Goal: Answer question/provide support

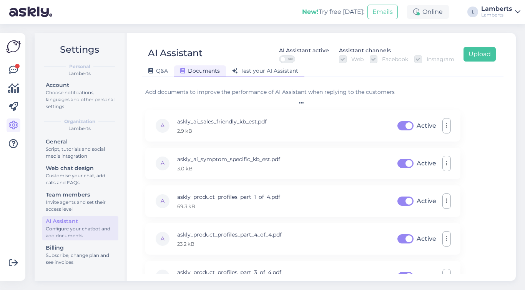
click at [258, 70] on span "Test your AI Assistant" at bounding box center [265, 70] width 66 height 7
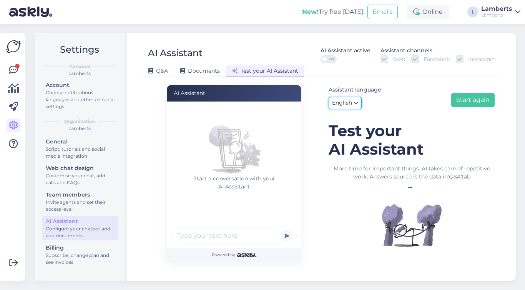
click at [350, 98] on link "English" at bounding box center [344, 103] width 33 height 12
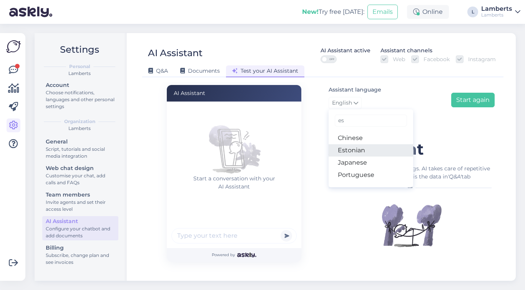
type input "es"
click at [353, 151] on link "Estonian" at bounding box center [370, 150] width 84 height 12
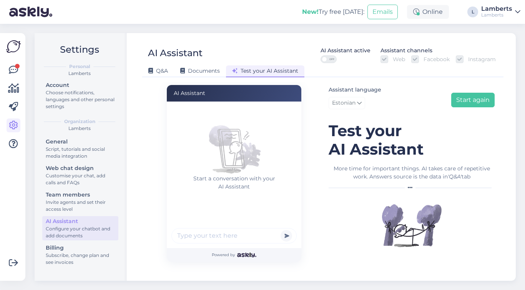
click at [215, 230] on input "text" at bounding box center [233, 235] width 125 height 15
type input "tere"
click at [280, 230] on button "submit" at bounding box center [286, 236] width 12 height 12
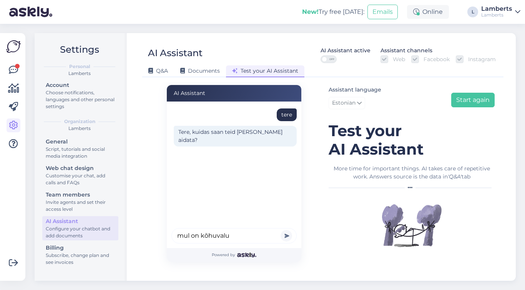
type input "mul on kõhuvalu"
click at [280, 230] on button "submit" at bounding box center [286, 236] width 12 height 12
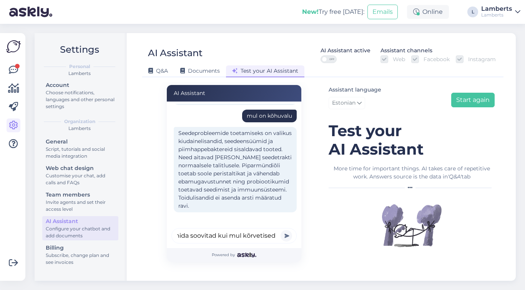
scroll to position [0, 12]
type input "mida soovitad kui mul kõrvetised on"
click at [280, 230] on button "submit" at bounding box center [286, 236] width 12 height 12
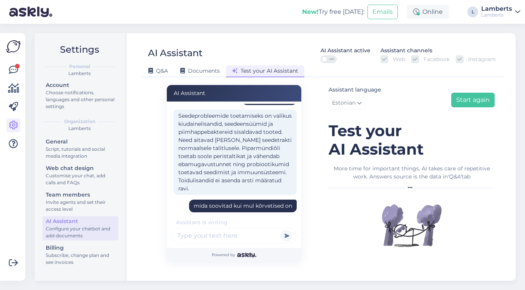
scroll to position [107, 0]
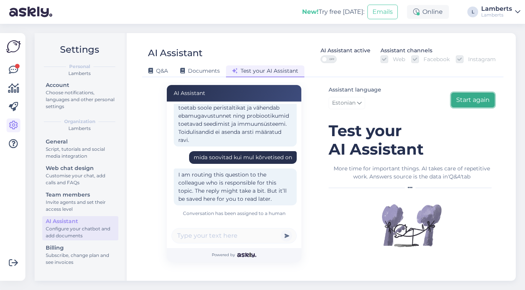
click at [455, 98] on button "Start again" at bounding box center [472, 100] width 43 height 15
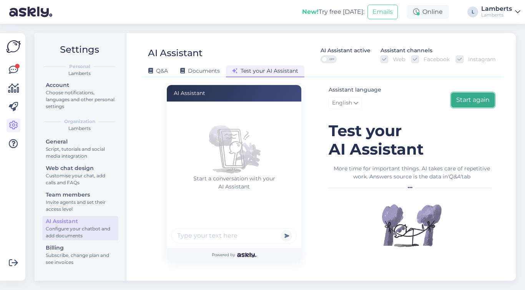
scroll to position [0, 0]
click at [347, 105] on span "English" at bounding box center [342, 103] width 20 height 8
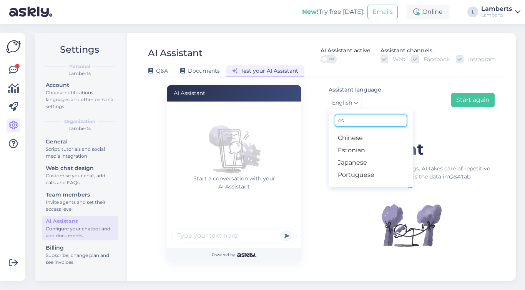
click at [346, 122] on input "es" at bounding box center [371, 120] width 72 height 12
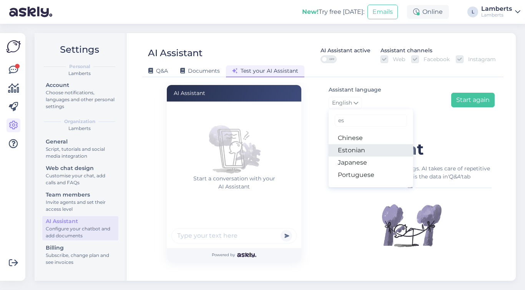
click at [348, 147] on link "Estonian" at bounding box center [370, 150] width 84 height 12
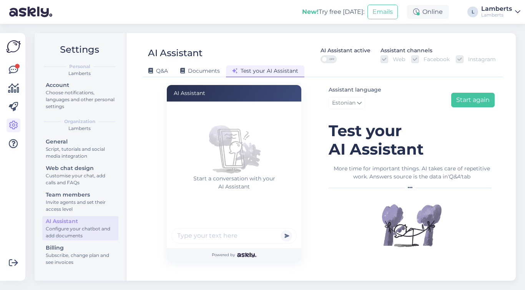
click at [230, 239] on input "text" at bounding box center [233, 235] width 125 height 15
type input "mul on krooniline põletik"
click at [280, 230] on button "submit" at bounding box center [286, 236] width 12 height 12
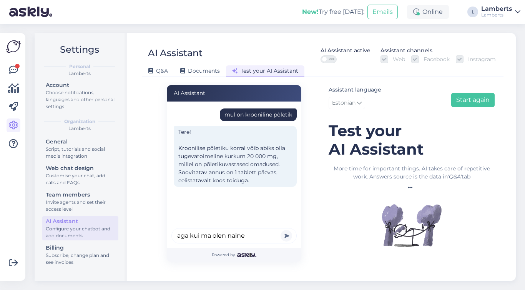
type input "aga kui ma olen naine"
click at [280, 230] on button "submit" at bounding box center [286, 236] width 12 height 12
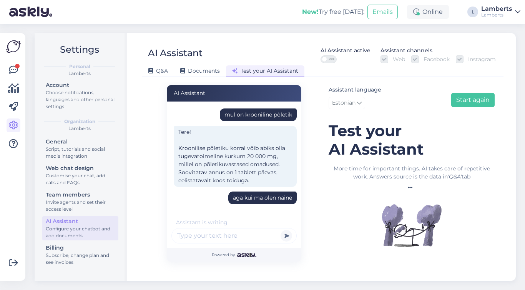
scroll to position [48, 0]
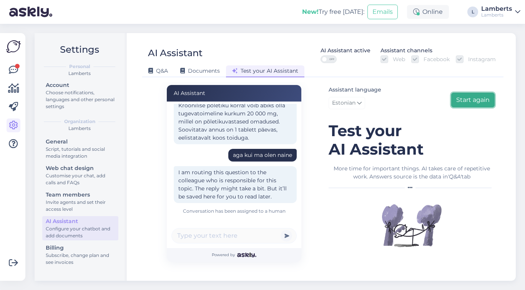
click at [469, 95] on button "Start again" at bounding box center [472, 100] width 43 height 15
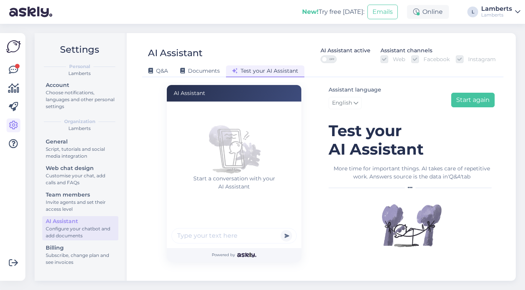
click at [219, 232] on input "text" at bounding box center [233, 235] width 125 height 15
type input "tere, naine 24, mul on valusad päevad"
click at [280, 230] on button "submit" at bounding box center [286, 236] width 12 height 12
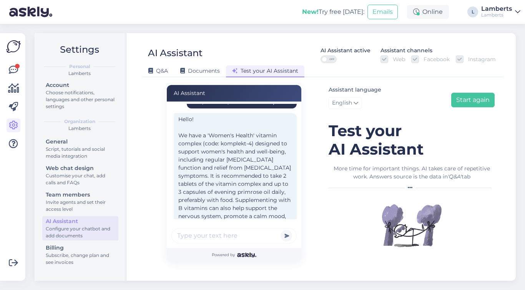
scroll to position [36, 0]
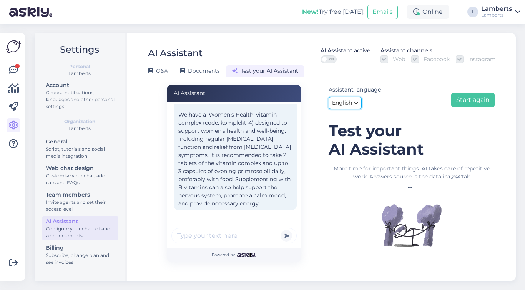
click at [347, 106] on span "English" at bounding box center [342, 103] width 20 height 8
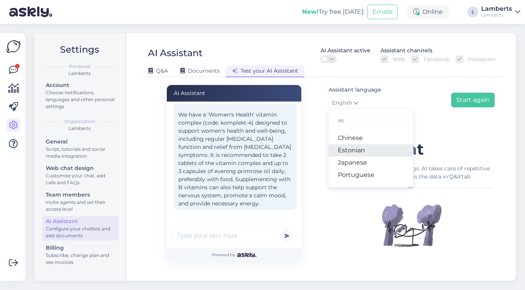
click at [346, 148] on link "Estonian" at bounding box center [370, 150] width 84 height 12
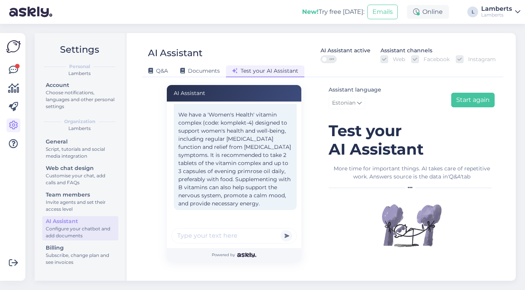
click at [211, 241] on input "text" at bounding box center [233, 235] width 125 height 15
type input "ütle eesti keeles"
click at [280, 230] on button "submit" at bounding box center [286, 236] width 12 height 12
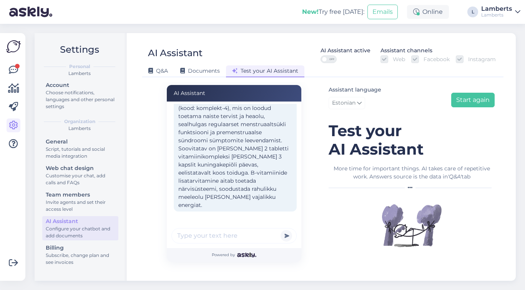
scroll to position [179, 0]
click at [227, 235] on input "text" at bounding box center [233, 235] width 125 height 15
type input "aga midagi muud"
click at [280, 230] on button "submit" at bounding box center [286, 236] width 12 height 12
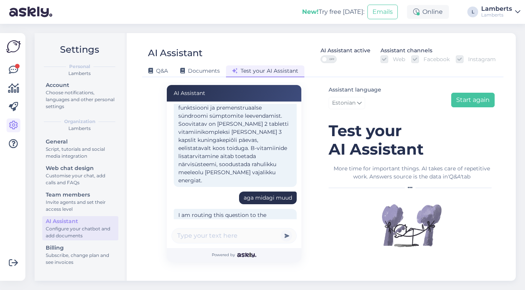
scroll to position [244, 0]
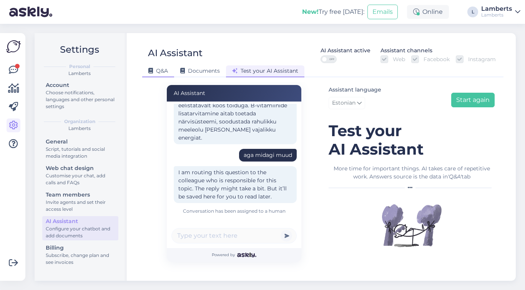
click at [162, 70] on span "Q&A" at bounding box center [158, 70] width 20 height 7
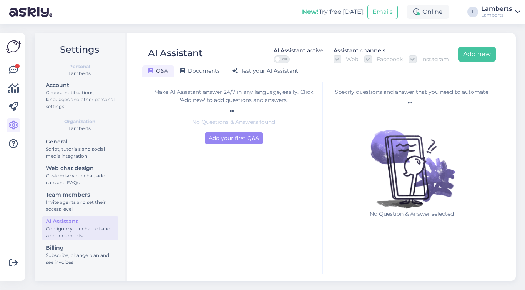
click at [212, 72] on span "Documents" at bounding box center [200, 70] width 40 height 7
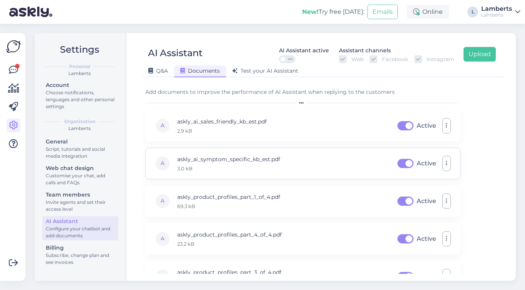
scroll to position [13, 0]
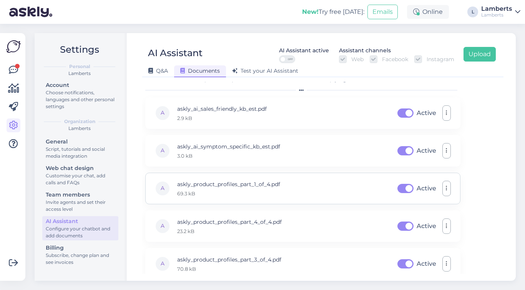
click at [416, 190] on label "Active" at bounding box center [426, 188] width 20 height 12
click at [407, 190] on input "Active" at bounding box center [405, 188] width 19 height 12
checkbox input "false"
click at [416, 225] on label "Active" at bounding box center [426, 226] width 20 height 12
click at [406, 225] on input "Active" at bounding box center [405, 226] width 19 height 12
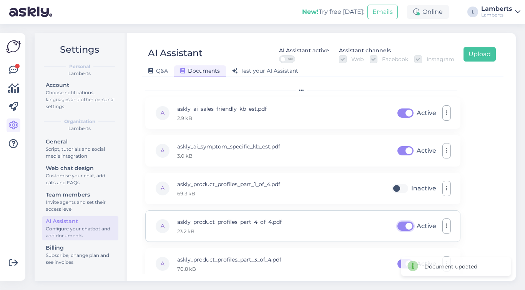
checkbox input "false"
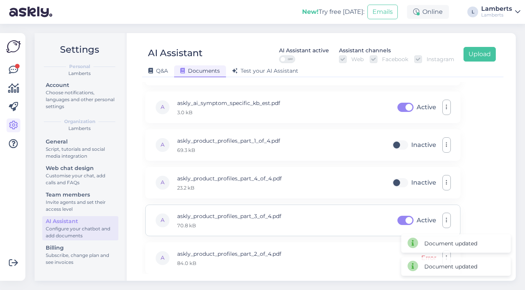
click at [416, 222] on label "Active" at bounding box center [426, 220] width 20 height 12
click at [406, 222] on input "Active" at bounding box center [405, 220] width 19 height 12
checkbox input "false"
click at [447, 255] on div "Document updated Document updated Document updated" at bounding box center [455, 243] width 119 height 65
click at [445, 254] on div "Document updated" at bounding box center [455, 266] width 119 height 28
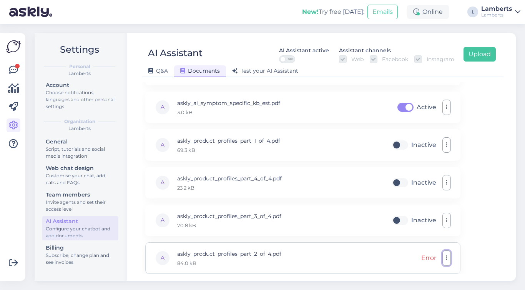
click at [446, 252] on button "button" at bounding box center [446, 257] width 8 height 15
click at [419, 242] on link "Remove" at bounding box center [412, 240] width 77 height 19
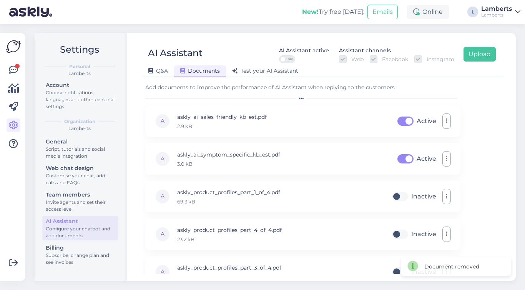
scroll to position [0, 0]
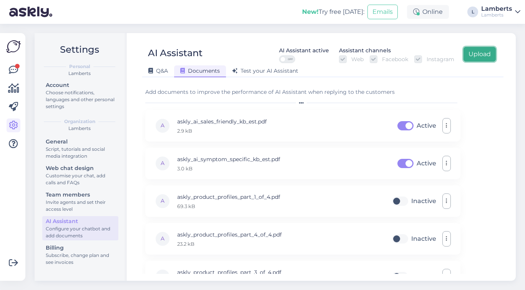
click at [473, 57] on button "Upload" at bounding box center [479, 54] width 32 height 15
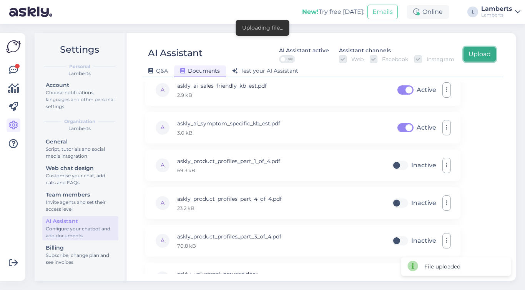
scroll to position [56, 0]
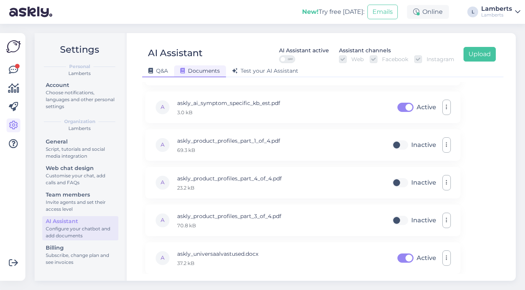
click at [158, 73] on span "Q&A" at bounding box center [158, 70] width 20 height 7
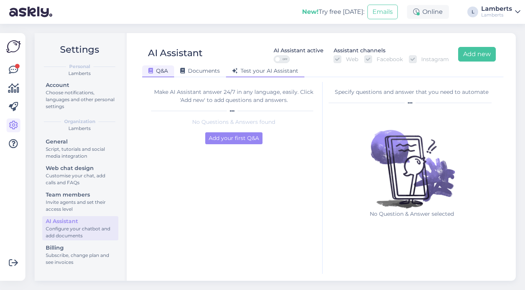
click at [261, 70] on span "Test your AI Assistant" at bounding box center [265, 70] width 66 height 7
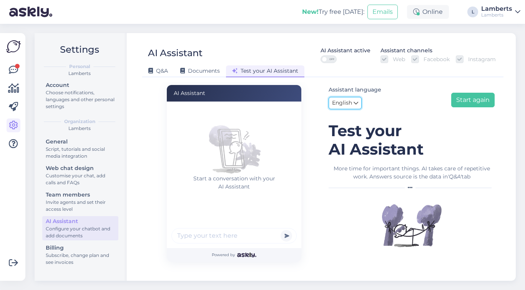
click at [352, 105] on link "English" at bounding box center [344, 103] width 33 height 12
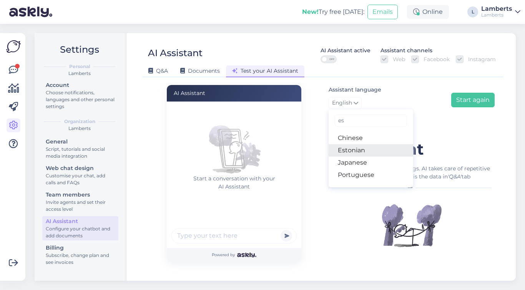
type input "es"
click at [342, 148] on link "Estonian" at bounding box center [370, 150] width 84 height 12
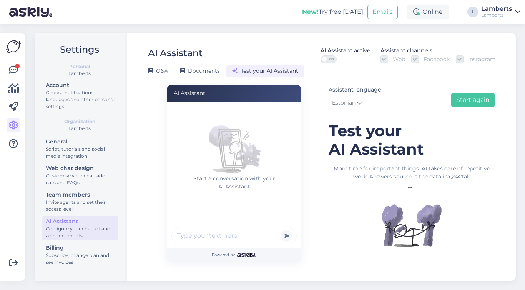
click at [211, 244] on div at bounding box center [233, 237] width 125 height 18
click at [211, 239] on input "text" at bounding box center [233, 235] width 125 height 15
type input "tere"
click at [280, 230] on button "submit" at bounding box center [286, 236] width 12 height 12
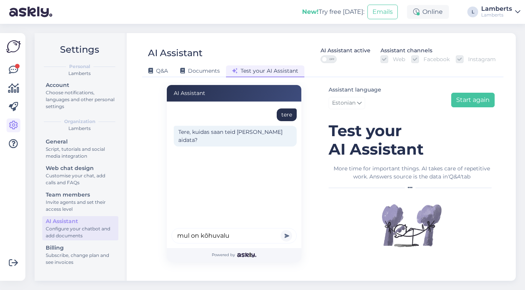
type input "mul on kõhuvalu"
click at [280, 230] on button "submit" at bounding box center [286, 236] width 12 height 12
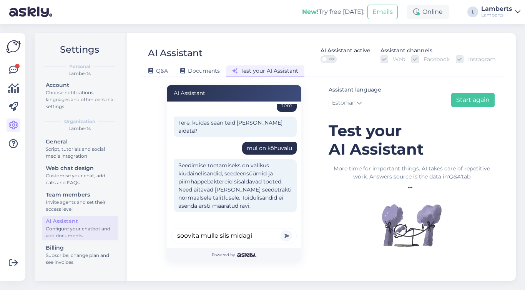
type input "soovita mulle siis midagi"
click at [280, 230] on button "submit" at bounding box center [286, 236] width 12 height 12
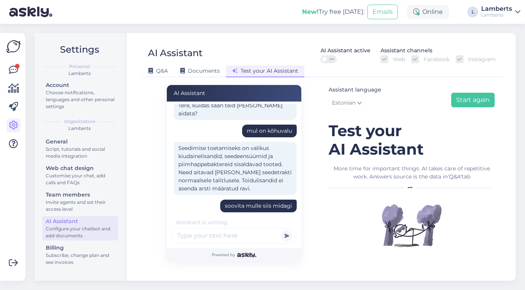
scroll to position [107, 0]
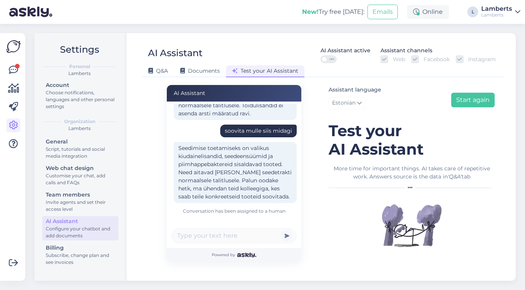
click at [478, 111] on div "Assistant language Estonian es Chinese Estonian Japanese Portuguese Start again" at bounding box center [411, 98] width 166 height 27
click at [478, 107] on button "Start again" at bounding box center [472, 100] width 43 height 15
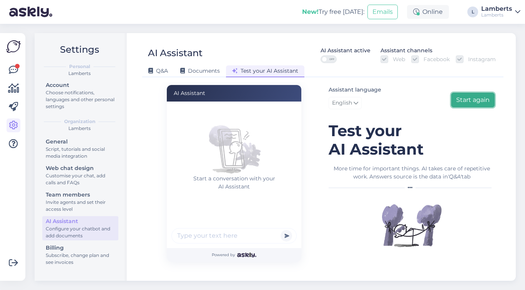
scroll to position [0, 0]
click at [343, 107] on span "English" at bounding box center [342, 103] width 20 height 8
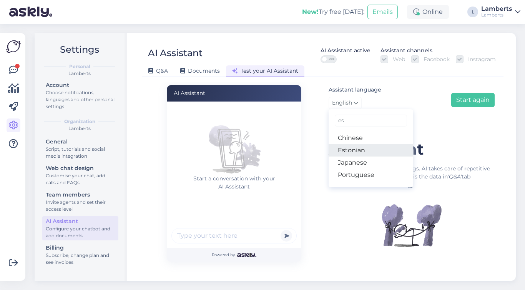
click at [344, 147] on link "Estonian" at bounding box center [370, 150] width 84 height 12
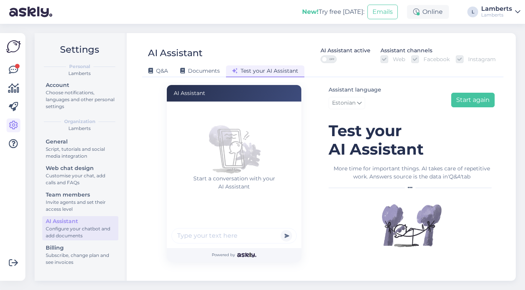
click at [242, 232] on input "text" at bounding box center [233, 235] width 125 height 15
type input "tere"
click at [280, 230] on button "submit" at bounding box center [286, 236] width 12 height 12
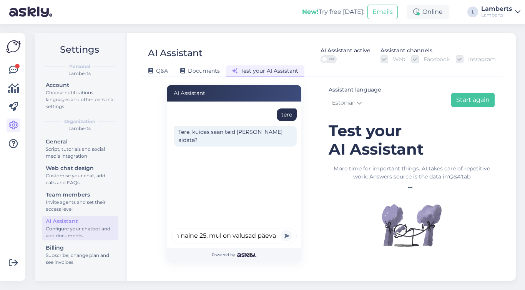
scroll to position [0, 15]
type input "olen naine 25, mul on valusad päevad"
click at [280, 230] on button "submit" at bounding box center [286, 236] width 12 height 12
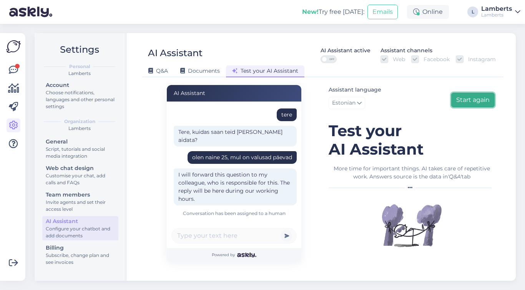
click at [454, 99] on button "Start again" at bounding box center [472, 100] width 43 height 15
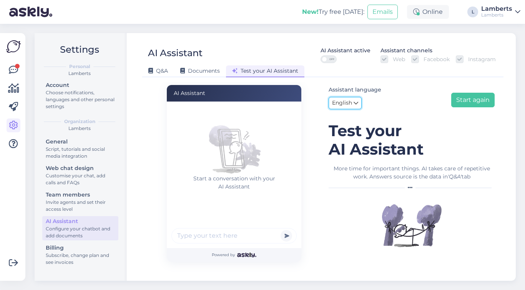
click at [358, 101] on link "English" at bounding box center [344, 103] width 33 height 12
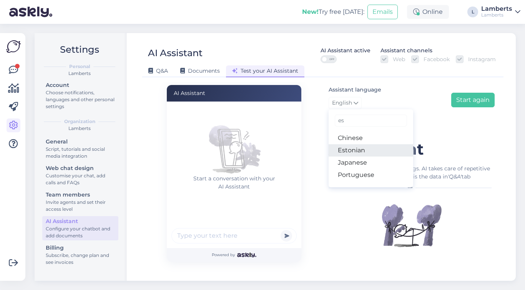
click at [356, 154] on link "Estonian" at bounding box center [370, 150] width 84 height 12
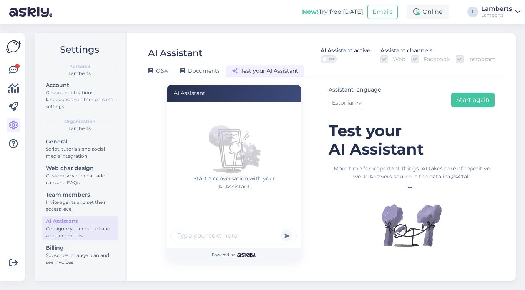
click at [222, 233] on input "text" at bounding box center [233, 235] width 125 height 15
type input "tere, tahan osta toidulisandit"
click at [280, 230] on button "submit" at bounding box center [286, 236] width 12 height 12
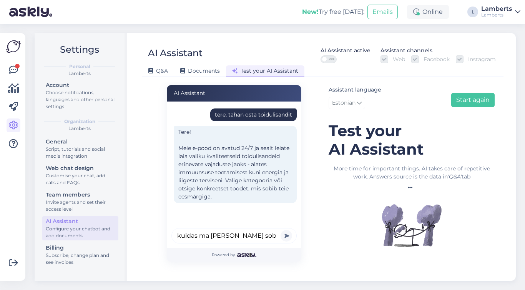
type input "kuidas ma leian endale sobiva"
click at [280, 230] on button "submit" at bounding box center [286, 236] width 12 height 12
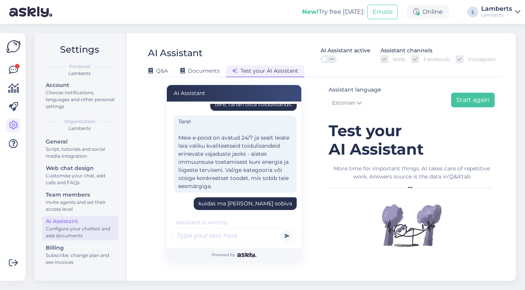
scroll to position [74, 0]
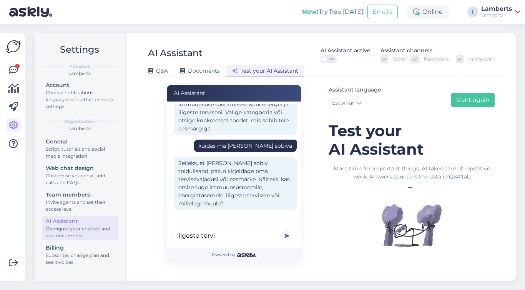
type input "liigeste tervi"
click at [280, 230] on button "submit" at bounding box center [286, 236] width 12 height 12
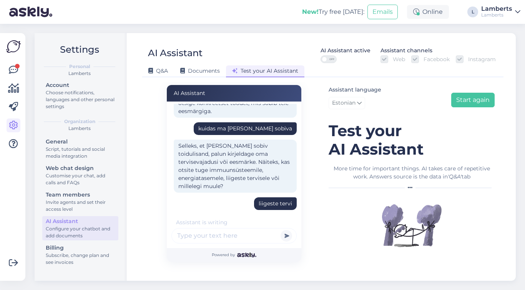
scroll to position [149, 0]
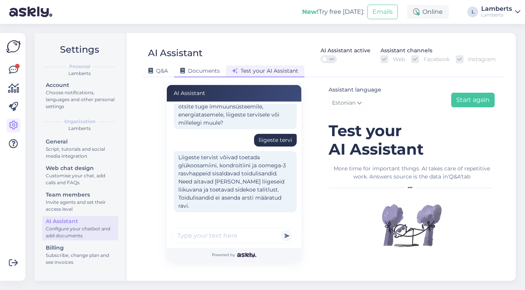
click at [188, 73] on span "Documents" at bounding box center [200, 70] width 40 height 7
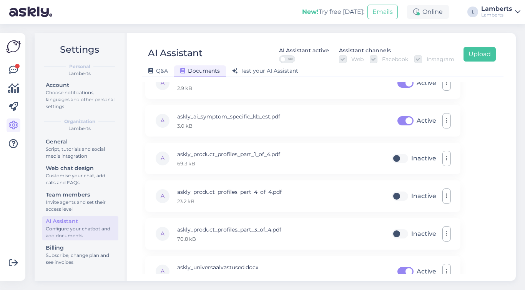
scroll to position [56, 0]
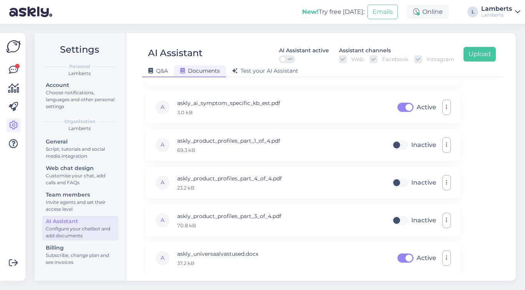
click at [154, 68] on span "Q&A" at bounding box center [158, 70] width 20 height 7
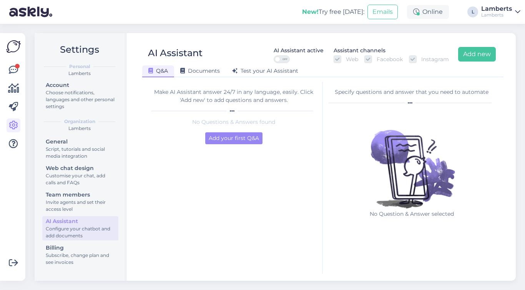
click at [219, 145] on div "Make AI Assistant answer 24/7 in any language, easily. Click 'Add new' to add q…" at bounding box center [233, 178] width 177 height 192
click at [218, 137] on button "Add your first Q&A" at bounding box center [233, 138] width 57 height 12
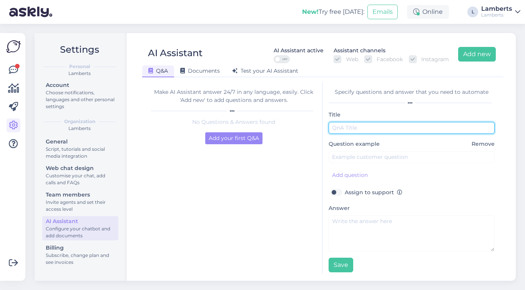
click at [355, 129] on input "text" at bounding box center [411, 128] width 166 height 12
type input "Teejuht"
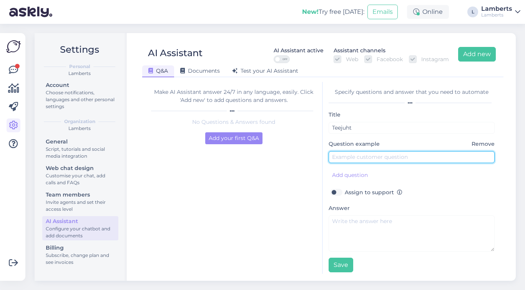
click at [352, 152] on input "text" at bounding box center [411, 157] width 166 height 12
type input "Millist toidulisandit mulle soovitate?"
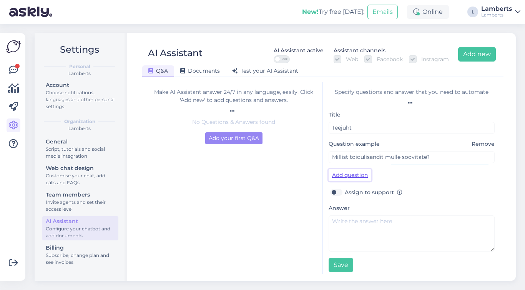
click at [353, 174] on button "Add question" at bounding box center [349, 175] width 43 height 12
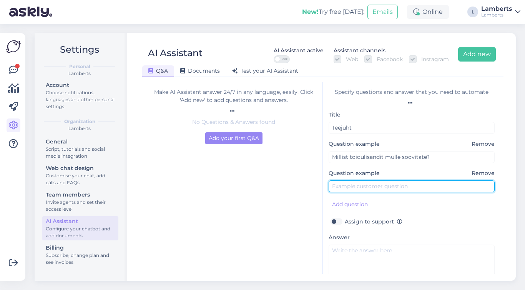
click at [356, 190] on input "text" at bounding box center [411, 186] width 166 height 12
type input "Milline mulle paremini sobib?"
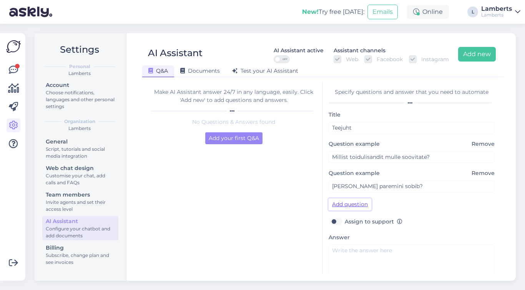
click at [345, 206] on button "Add question" at bounding box center [349, 204] width 43 height 12
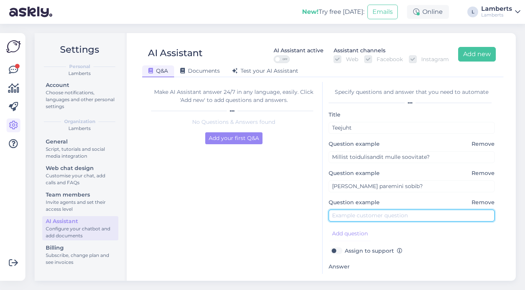
click at [354, 216] on input "text" at bounding box center [411, 215] width 166 height 12
type input "Ma ei tea mida kasutada"
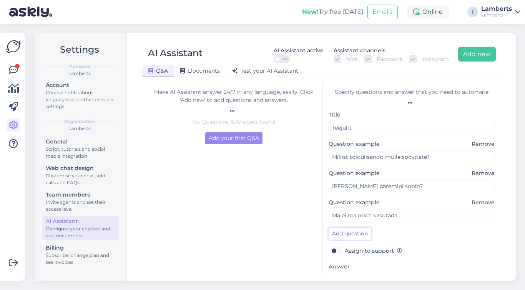
click at [353, 231] on button "Add question" at bounding box center [349, 233] width 43 height 12
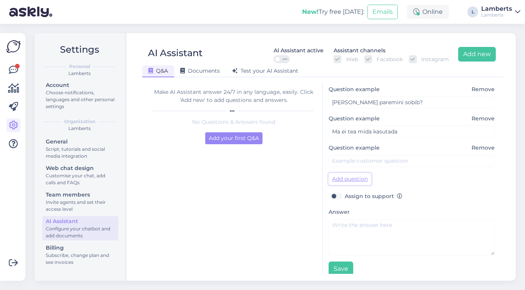
scroll to position [83, 0]
click at [369, 161] on input "text" at bounding box center [411, 161] width 166 height 12
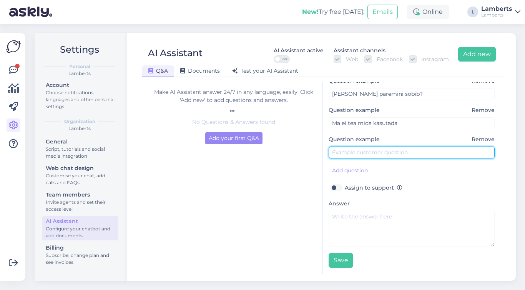
scroll to position [98, 0]
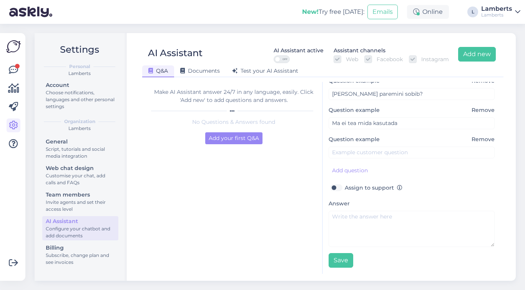
click at [471, 135] on span "Remove" at bounding box center [482, 139] width 23 height 8
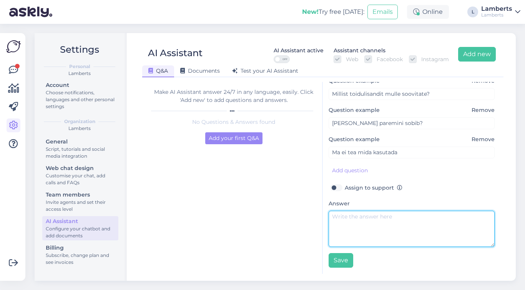
click at [363, 210] on textarea at bounding box center [411, 228] width 166 height 36
paste textarea "Soovitan teil proovida meie toidulisandi teejuhti. Seal saate personaalseid soo…"
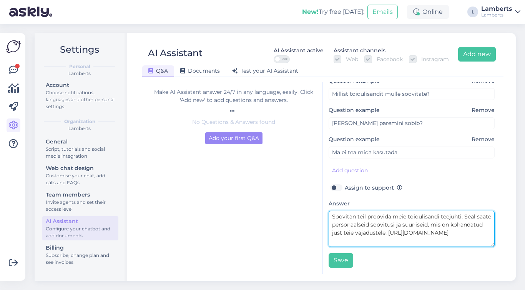
click at [419, 227] on textarea "Soovitan teil proovida meie toidulisandi teejuhti. Seal saate personaalseid soo…" at bounding box center [411, 228] width 166 height 36
type textarea "Soovitan teil proovida meie toidulisandi teejuhti. Seal saate personaalseid soo…"
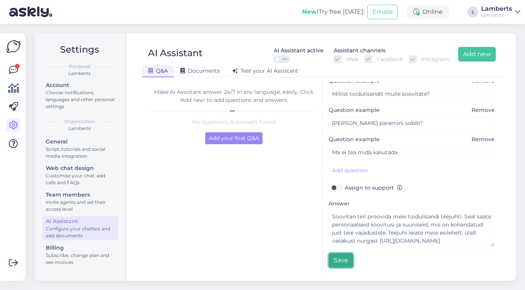
click at [346, 253] on button "Save" at bounding box center [340, 260] width 25 height 15
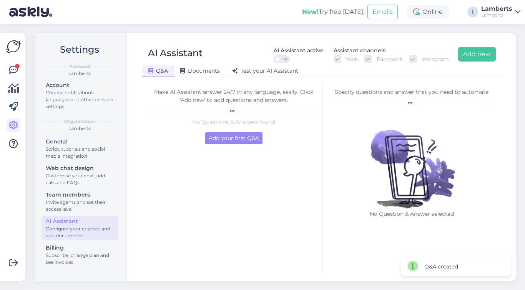
scroll to position [0, 0]
click at [284, 61] on span "OFF" at bounding box center [284, 59] width 9 height 7
click at [273, 55] on input "OFF" at bounding box center [273, 55] width 0 height 0
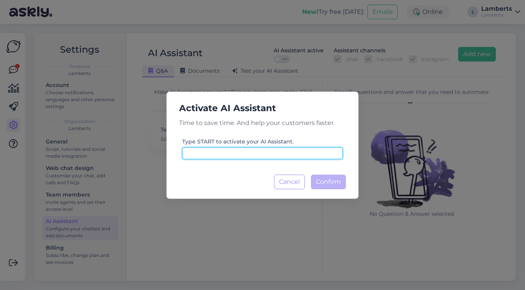
click at [280, 152] on input at bounding box center [262, 153] width 161 height 12
type input "start"
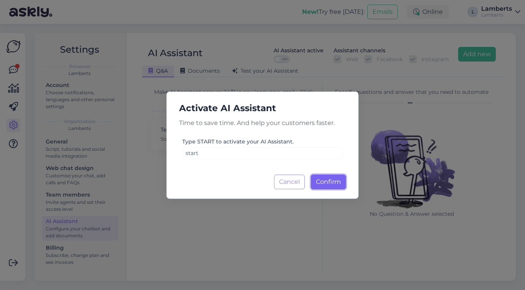
click at [330, 181] on span "Confirm" at bounding box center [328, 181] width 25 height 7
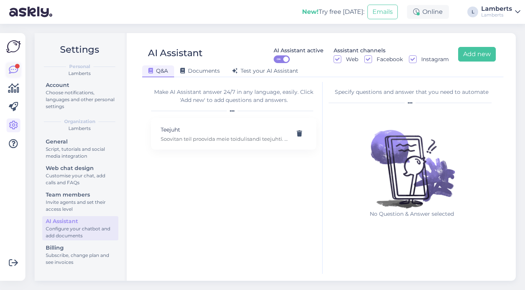
click at [9, 72] on icon at bounding box center [13, 69] width 9 height 9
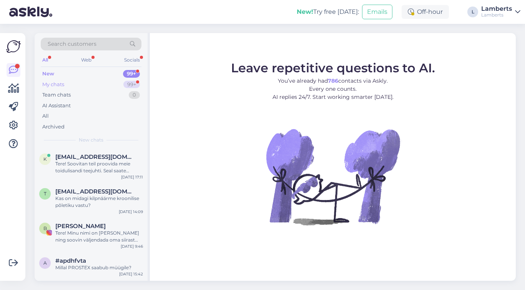
click at [86, 87] on div "My chats 99+" at bounding box center [91, 84] width 101 height 11
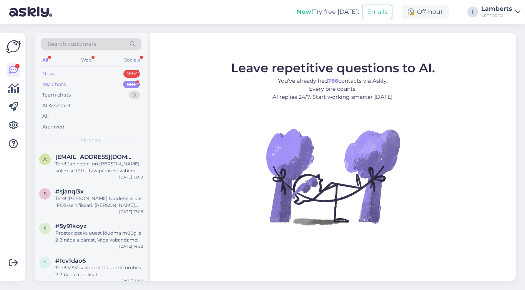
click at [108, 72] on div "New 99+" at bounding box center [91, 73] width 101 height 11
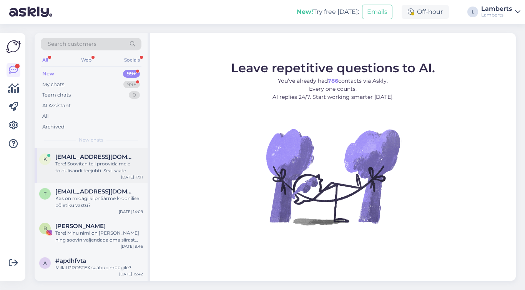
click at [99, 164] on div "Tere! Soovitan teil proovida meie toidulisandi teejuhti. Seal saate personaalse…" at bounding box center [99, 167] width 88 height 14
click at [89, 162] on div "Tere! Soovitan teil proovida meie toidulisandi teejuhti. Seal saate personaalse…" at bounding box center [99, 167] width 88 height 14
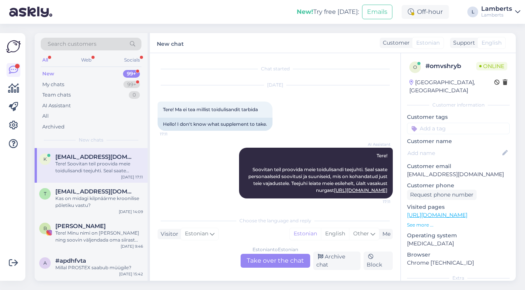
scroll to position [1, 0]
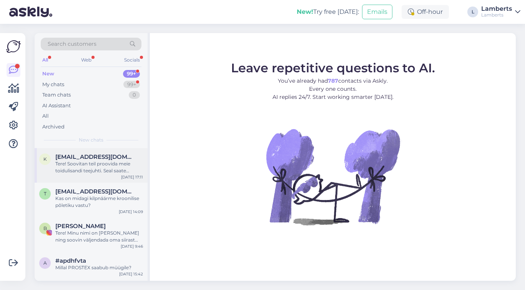
click at [121, 167] on div "Tere! Soovitan teil proovida meie toidulisandi teejuhti. Seal saate personaalse…" at bounding box center [99, 167] width 88 height 14
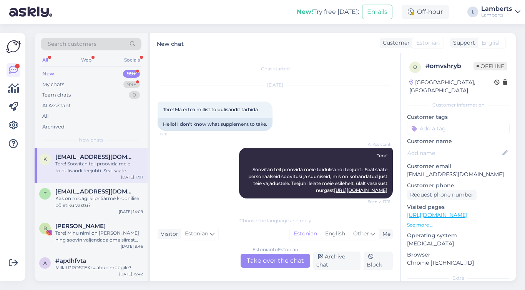
scroll to position [1, 0]
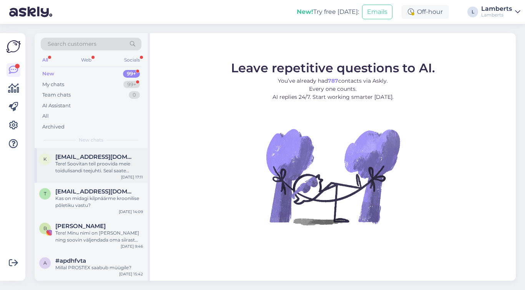
click at [108, 167] on div "Tere! Soovitan teil proovida meie toidulisandi teejuhti. Seal saate personaalse…" at bounding box center [99, 167] width 88 height 14
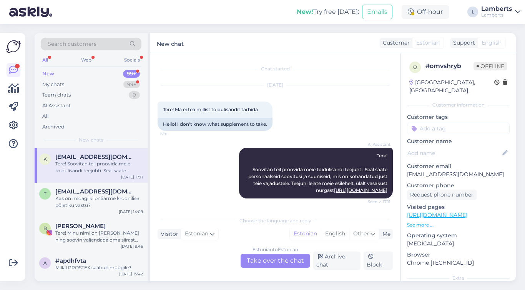
scroll to position [1, 0]
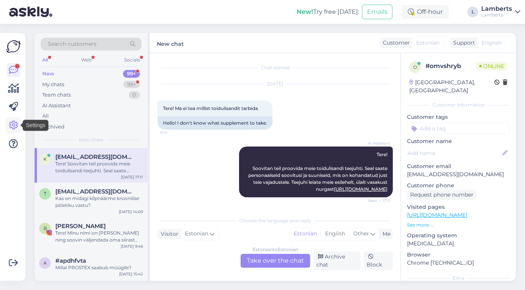
click at [15, 122] on icon at bounding box center [13, 125] width 9 height 9
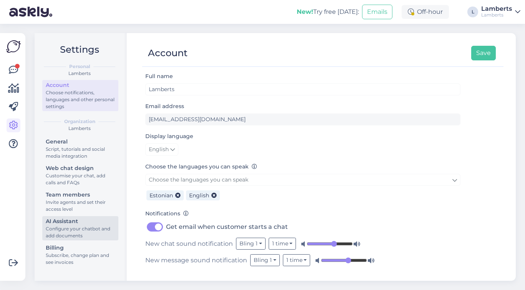
click at [82, 226] on div "Configure your chatbot and add documents" at bounding box center [80, 232] width 69 height 14
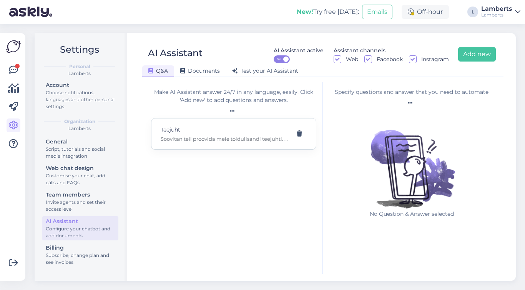
click at [223, 141] on p "Soovitan teil proovida meie toidulisandi teejuhti. Seal saate personaalseid soo…" at bounding box center [225, 138] width 128 height 7
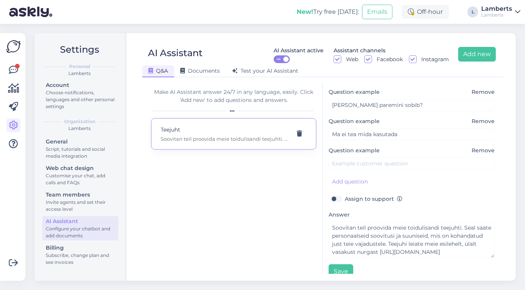
scroll to position [98, 0]
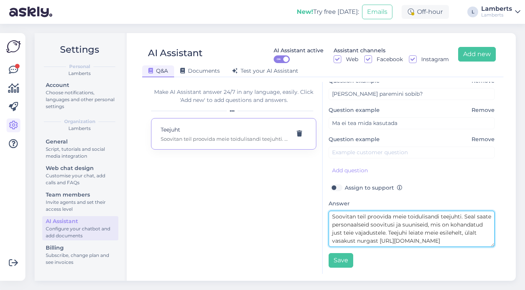
click at [419, 235] on textarea "Soovitan teil proovida meie toidulisandi teejuhti. Seal saate personaalseid soo…" at bounding box center [411, 228] width 166 height 36
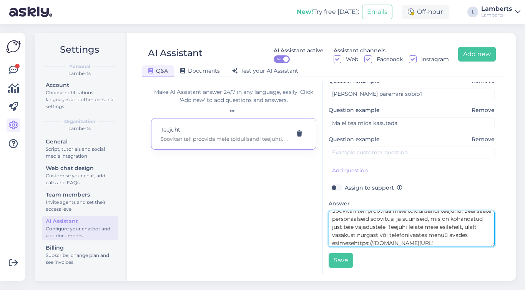
scroll to position [14, 0]
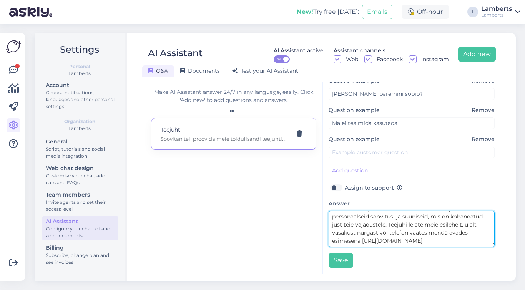
click at [414, 223] on textarea "Soovitan teil proovida meie toidulisandi teejuhti. Seal saate personaalseid soo…" at bounding box center [411, 228] width 166 height 36
click at [384, 232] on textarea "Soovitan teil proovida meie toidulisandi teejuhti. Seal saate personaalseid soo…" at bounding box center [411, 228] width 166 height 36
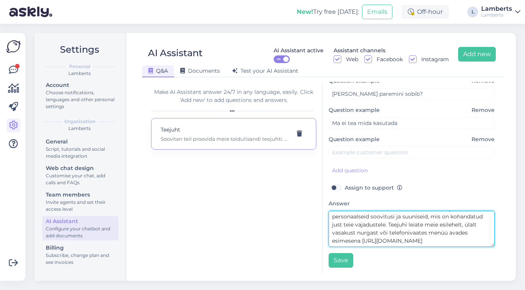
click at [384, 232] on textarea "Soovitan teil proovida meie toidulisandi teejuhti. Seal saate personaalseid soo…" at bounding box center [411, 228] width 166 height 36
paste textarea "arvutis meie esilehelt, ülalt vasakust nurgast, või telefonivaates menüü avades…"
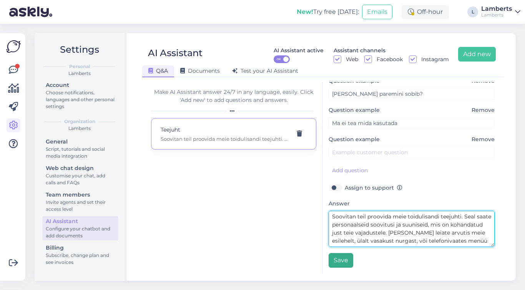
type textarea "Soovitan teil proovida meie toidulisandi teejuhti. Seal saate personaalseid soo…"
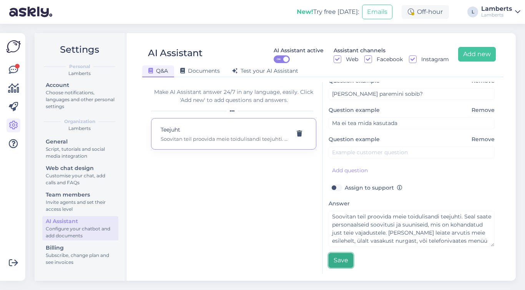
click at [344, 255] on button "Save" at bounding box center [340, 260] width 25 height 15
click at [213, 69] on span "Documents" at bounding box center [200, 70] width 40 height 7
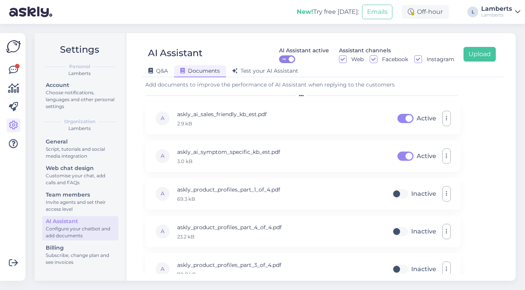
scroll to position [56, 0]
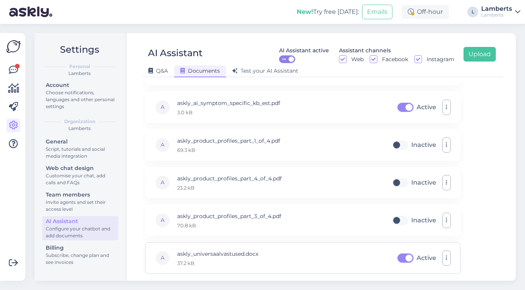
click at [416, 258] on label "Active" at bounding box center [426, 258] width 20 height 12
click at [410, 258] on input "Active" at bounding box center [405, 258] width 19 height 12
checkbox input "false"
click at [447, 258] on div "Document updated" at bounding box center [455, 266] width 109 height 18
click at [446, 253] on div "Document updated" at bounding box center [455, 266] width 119 height 28
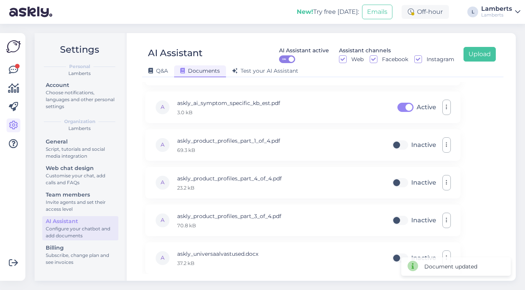
click at [446, 252] on div "Document updated" at bounding box center [455, 266] width 119 height 28
click at [478, 243] on div "Add documents to improve the performance of AI Assistant when replying to the c…" at bounding box center [322, 178] width 361 height 192
click at [447, 257] on icon "button" at bounding box center [447, 258] width 2 height 6
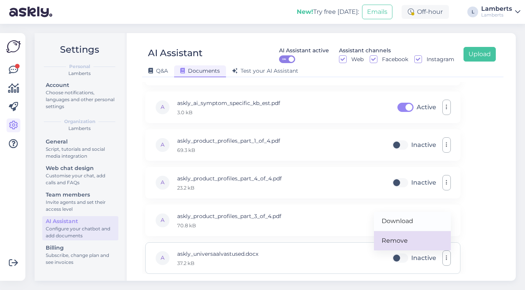
click at [415, 238] on link "Remove" at bounding box center [412, 240] width 77 height 19
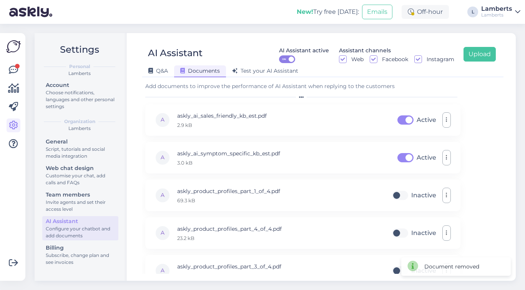
scroll to position [0, 0]
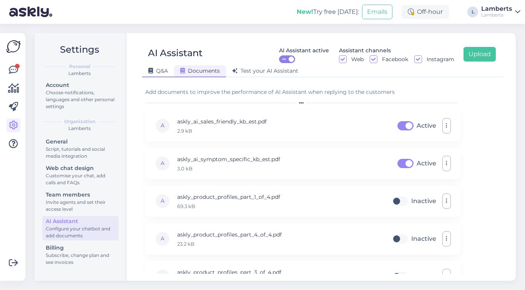
click at [159, 73] on span "Q&A" at bounding box center [158, 70] width 20 height 7
